Goal: Register for event/course

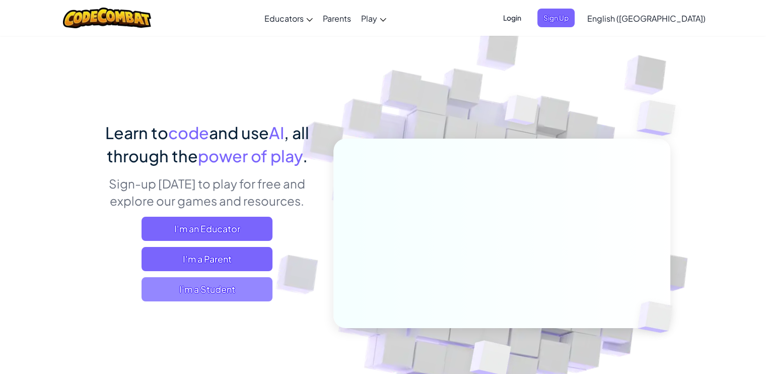
click at [215, 294] on span "I'm a Student" at bounding box center [207, 289] width 131 height 24
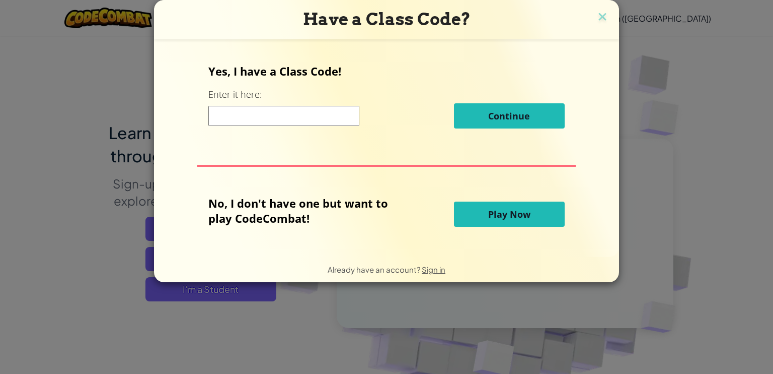
click at [288, 113] on input at bounding box center [283, 116] width 151 height 20
type input "1001032"
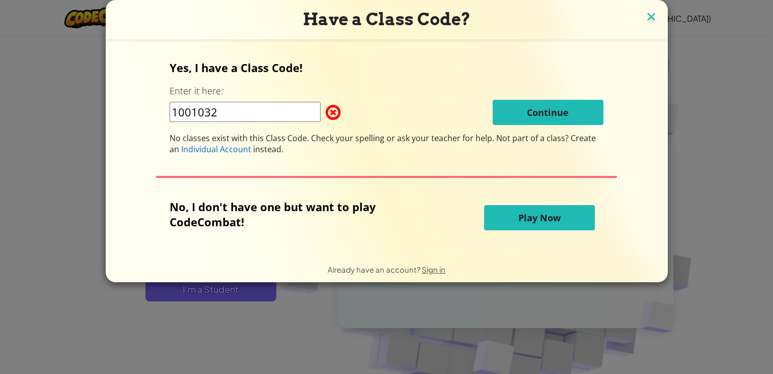
click at [652, 20] on img at bounding box center [651, 17] width 13 height 15
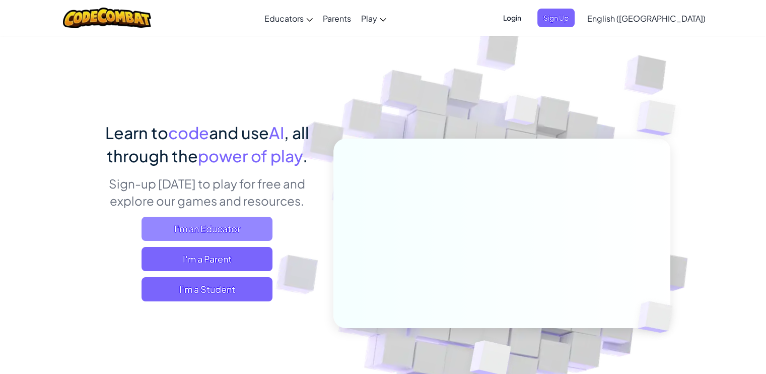
click at [177, 233] on span "I'm an Educator" at bounding box center [207, 229] width 131 height 24
